Goal: Entertainment & Leisure: Consume media (video, audio)

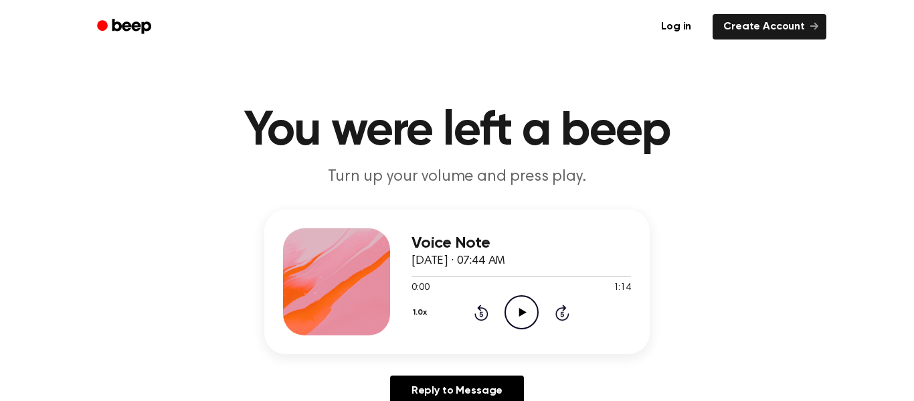
click at [519, 315] on icon "Play Audio" at bounding box center [521, 312] width 34 height 34
click at [531, 308] on icon "Play Audio" at bounding box center [521, 312] width 34 height 34
click at [519, 314] on icon at bounding box center [522, 312] width 7 height 9
click at [533, 305] on icon "Play Audio" at bounding box center [521, 312] width 34 height 34
